Goal: Task Accomplishment & Management: Manage account settings

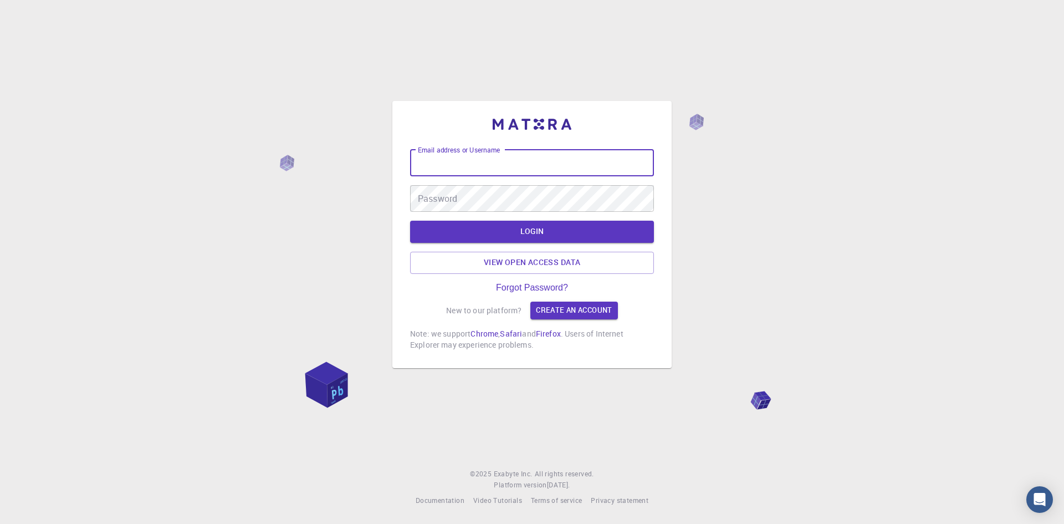
type input "[PERSON_NAME]"
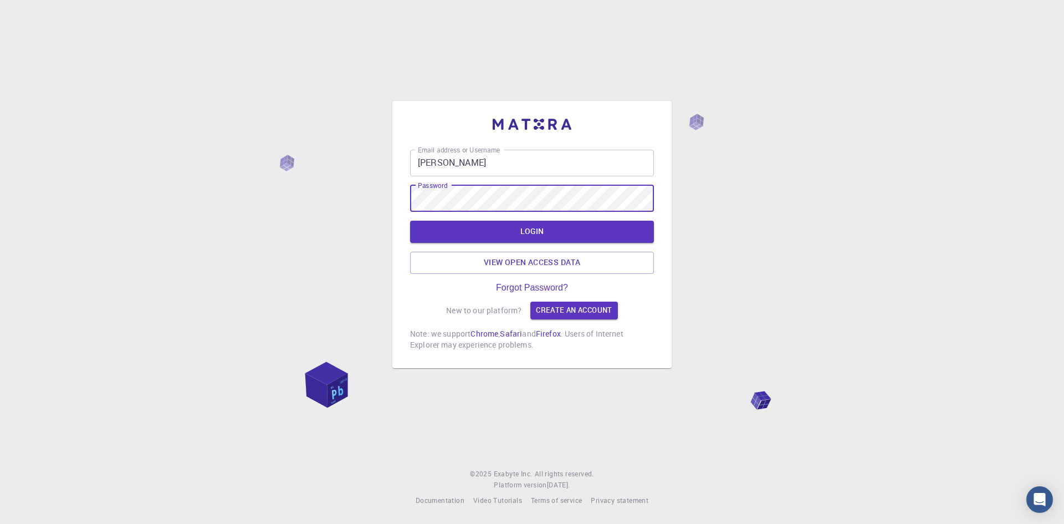
click at [539, 227] on button "LOGIN" at bounding box center [532, 231] width 244 height 22
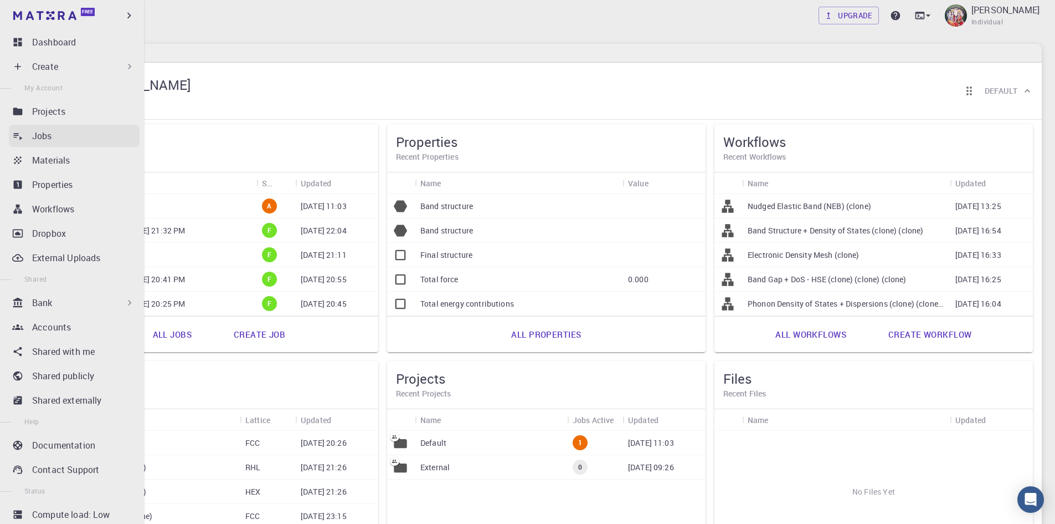
click at [37, 136] on p "Jobs" at bounding box center [42, 135] width 20 height 13
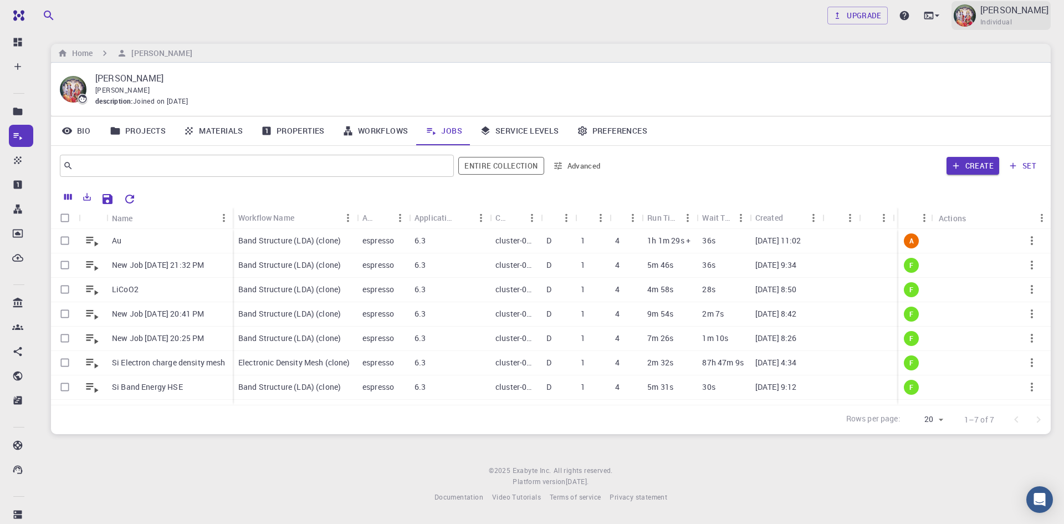
click at [1007, 16] on p "[PERSON_NAME]" at bounding box center [1014, 9] width 68 height 13
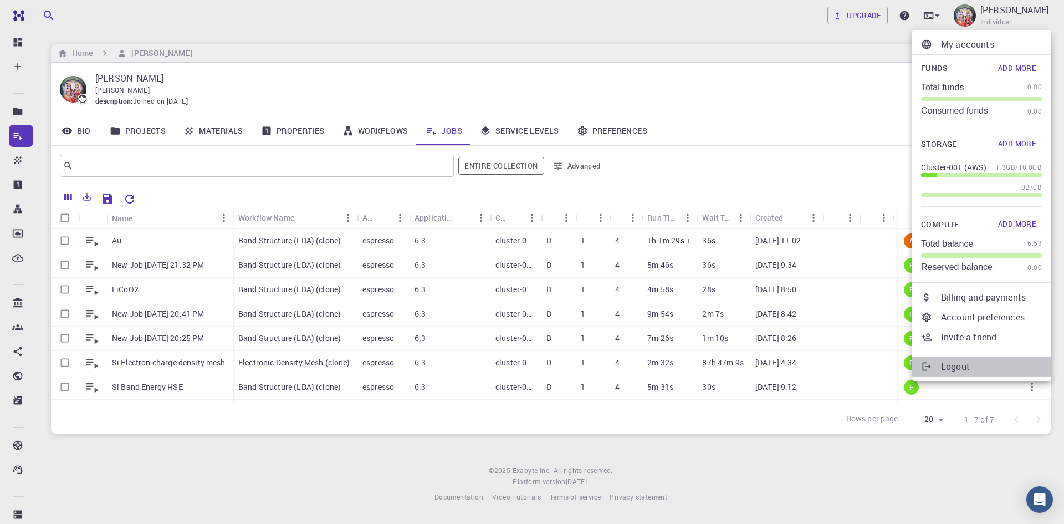
click at [975, 370] on p "Logout" at bounding box center [991, 366] width 101 height 13
